Goal: Information Seeking & Learning: Learn about a topic

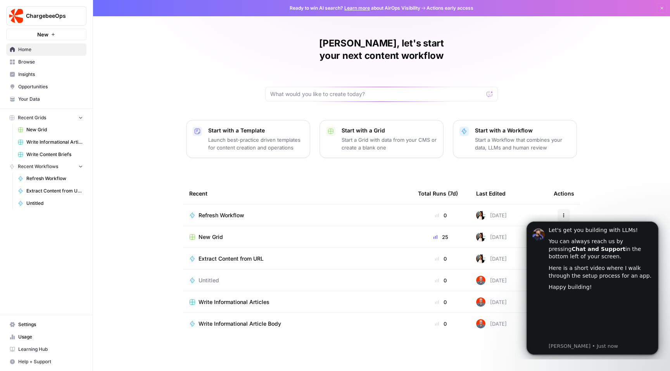
click at [641, 170] on div "[PERSON_NAME], let's start your next content workflow Start with a Template Lau…" at bounding box center [381, 185] width 577 height 371
